Goal: Information Seeking & Learning: Learn about a topic

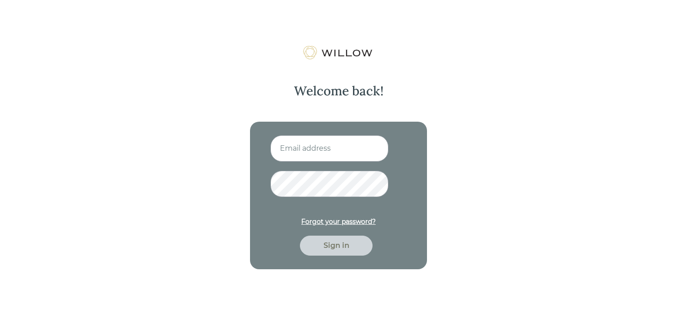
click at [291, 148] on input at bounding box center [329, 148] width 118 height 26
click at [326, 147] on input at bounding box center [329, 148] width 118 height 26
type input "[EMAIL_ADDRESS][DOMAIN_NAME]"
click at [333, 255] on div "Sign in" at bounding box center [336, 246] width 73 height 20
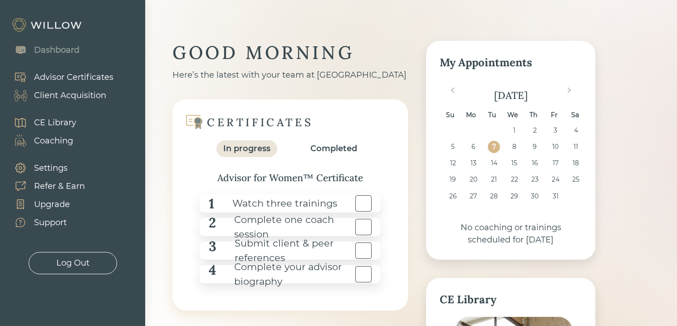
click at [88, 126] on div "Dashboard Advisor Certificates Client Acquisition CE Library Coaching Settings …" at bounding box center [72, 155] width 145 height 238
click at [64, 122] on div "CE Library" at bounding box center [55, 123] width 42 height 12
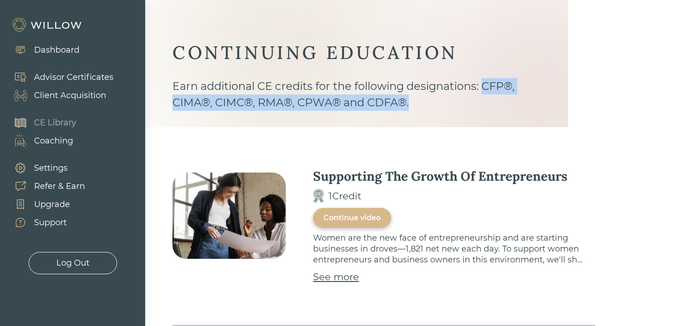
drag, startPoint x: 468, startPoint y: 102, endPoint x: 483, endPoint y: 88, distance: 20.2
click at [483, 88] on div "Earn additional CE credits for the following designations: CFP®, CIMA®, CIMC®, …" at bounding box center [356, 102] width 368 height 49
copy div "CFP®, CIMA®, CIMC®, RMA®, CPWA® and CDFA®."
click at [483, 88] on div "Earn additional CE credits for the following designations: CFP®, CIMA®, CIMC®, …" at bounding box center [356, 102] width 368 height 49
